Goal: Check status: Check status

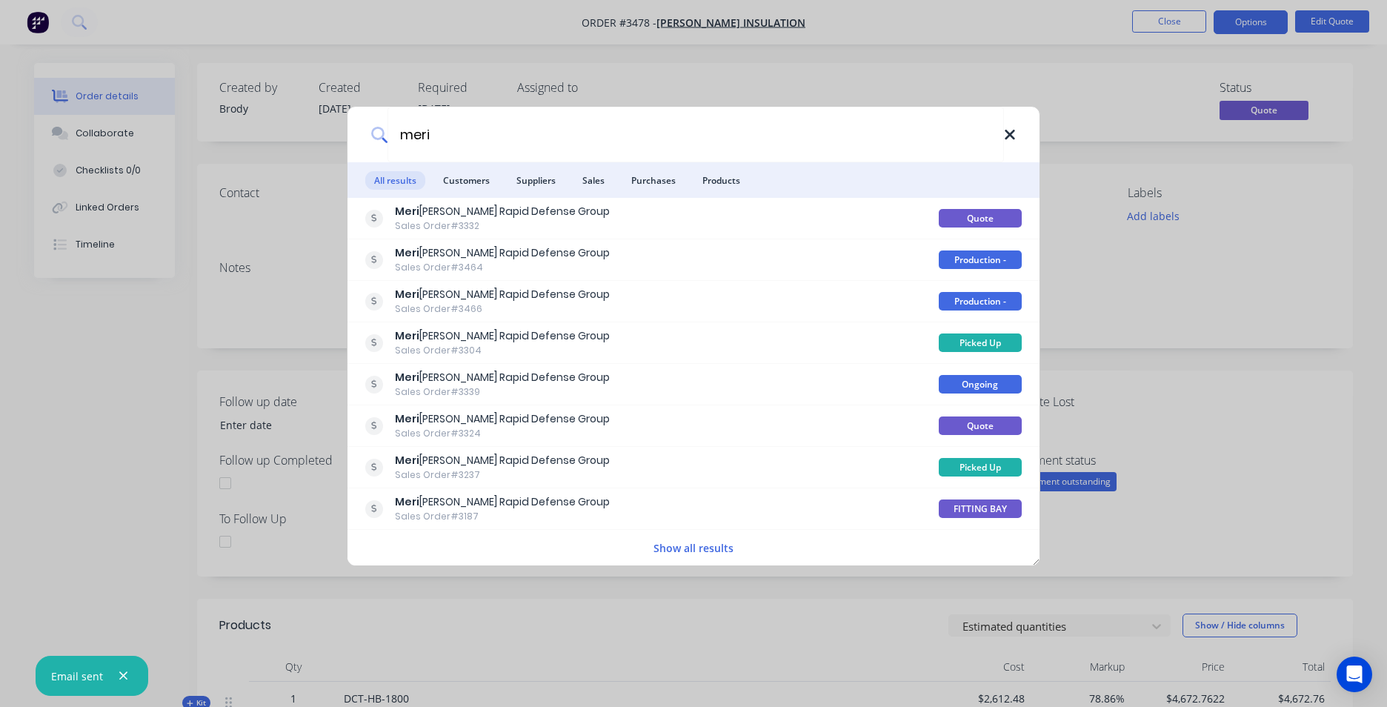
click at [1004, 133] on icon at bounding box center [1010, 135] width 12 height 16
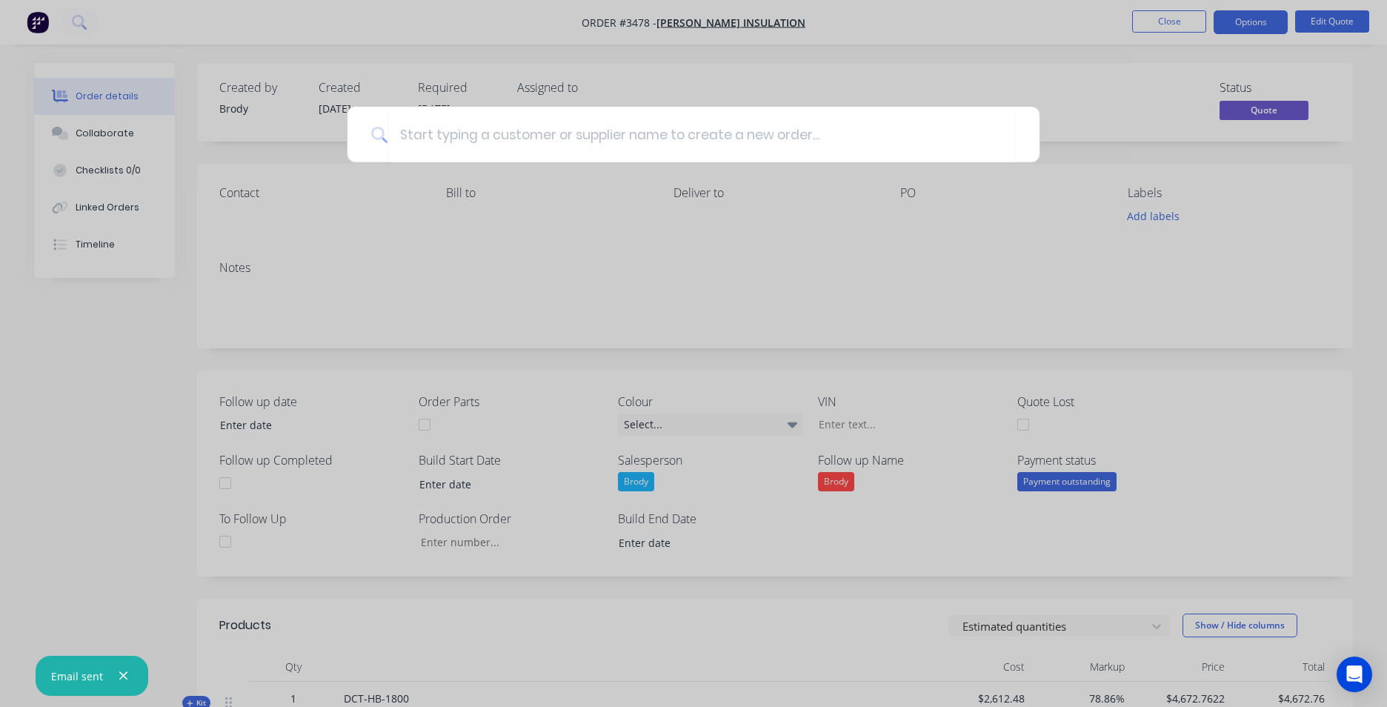
click at [1008, 72] on div at bounding box center [693, 353] width 1387 height 707
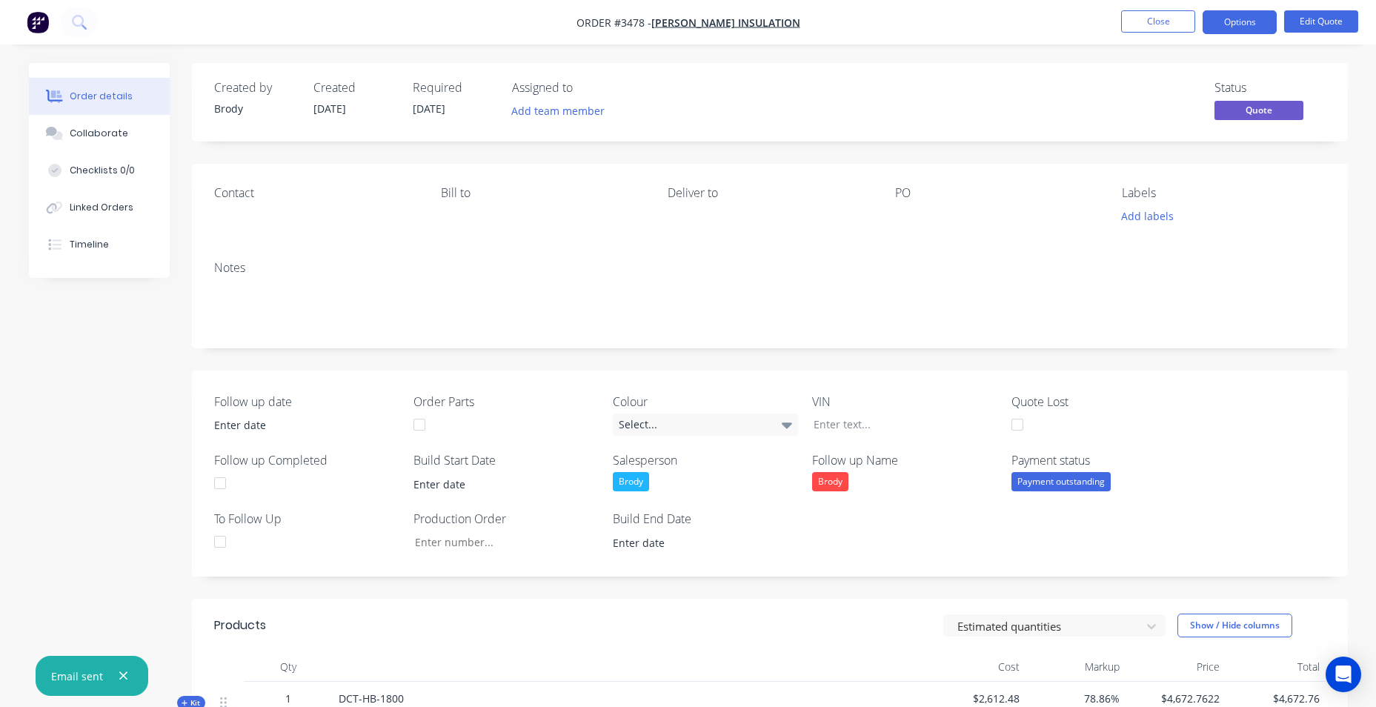
drag, startPoint x: 41, startPoint y: 38, endPoint x: 41, endPoint y: 30, distance: 8.2
click at [41, 36] on nav "Order #3478 - [PERSON_NAME] Insulation Close Options Edit Quote" at bounding box center [688, 22] width 1376 height 44
click at [41, 30] on img "button" at bounding box center [38, 22] width 22 height 22
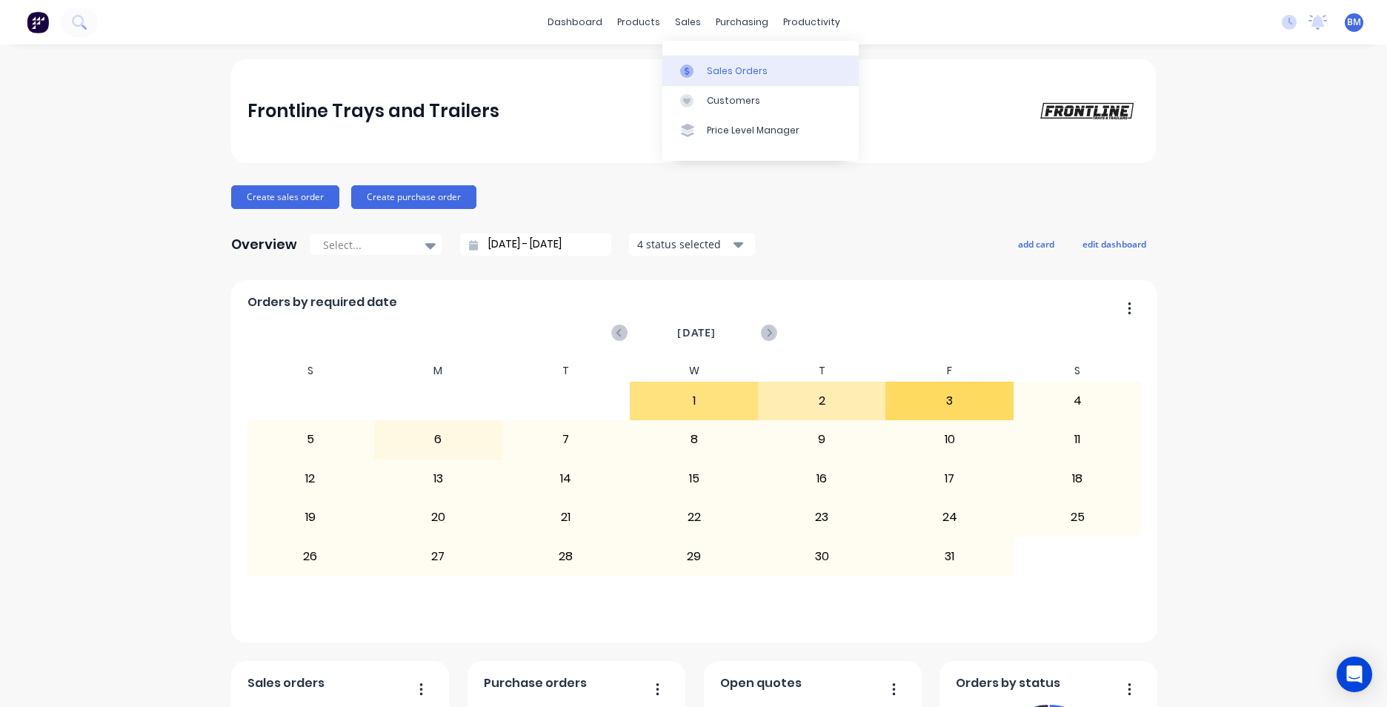
click at [751, 76] on div "Sales Orders" at bounding box center [737, 70] width 61 height 13
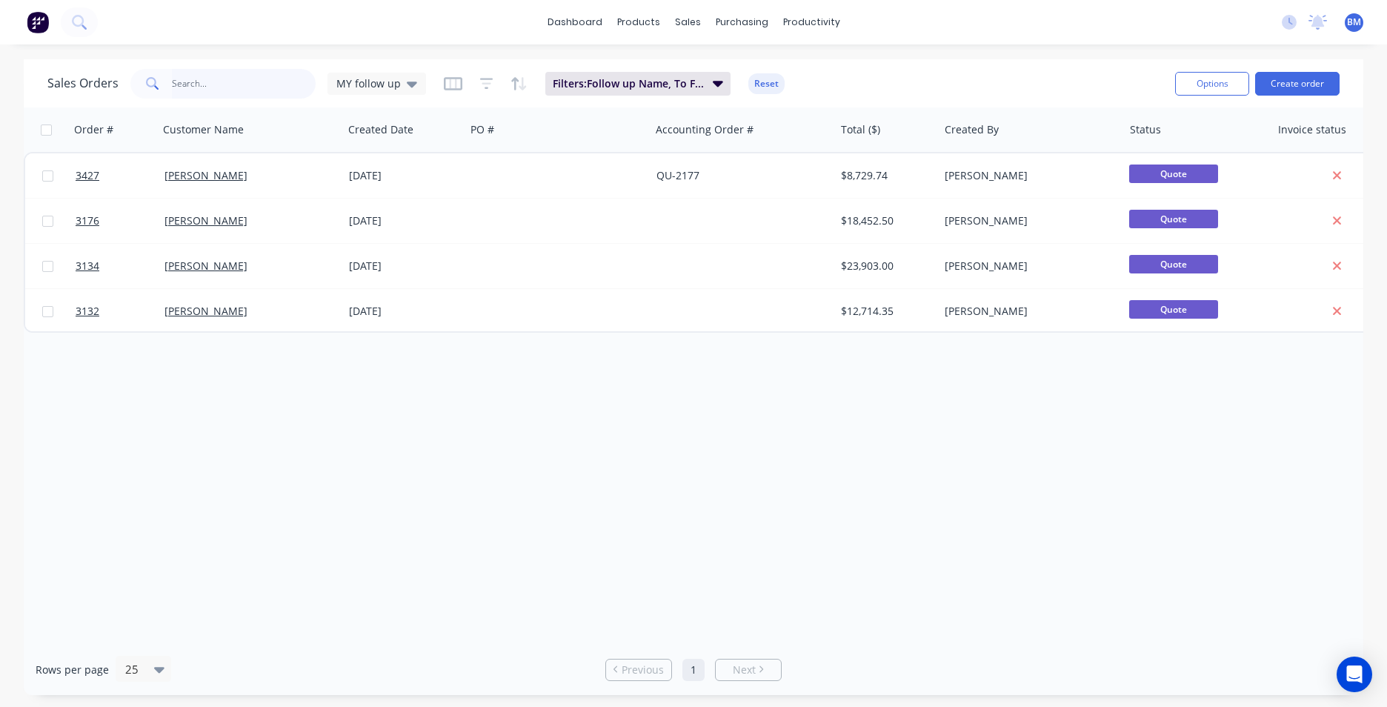
click at [261, 91] on input "text" at bounding box center [244, 84] width 145 height 30
click at [425, 83] on div "Sales Orders MY follow up Filters: Follow up Name, To Follow Up Reset" at bounding box center [605, 83] width 1116 height 36
click at [408, 86] on icon at bounding box center [412, 85] width 10 height 6
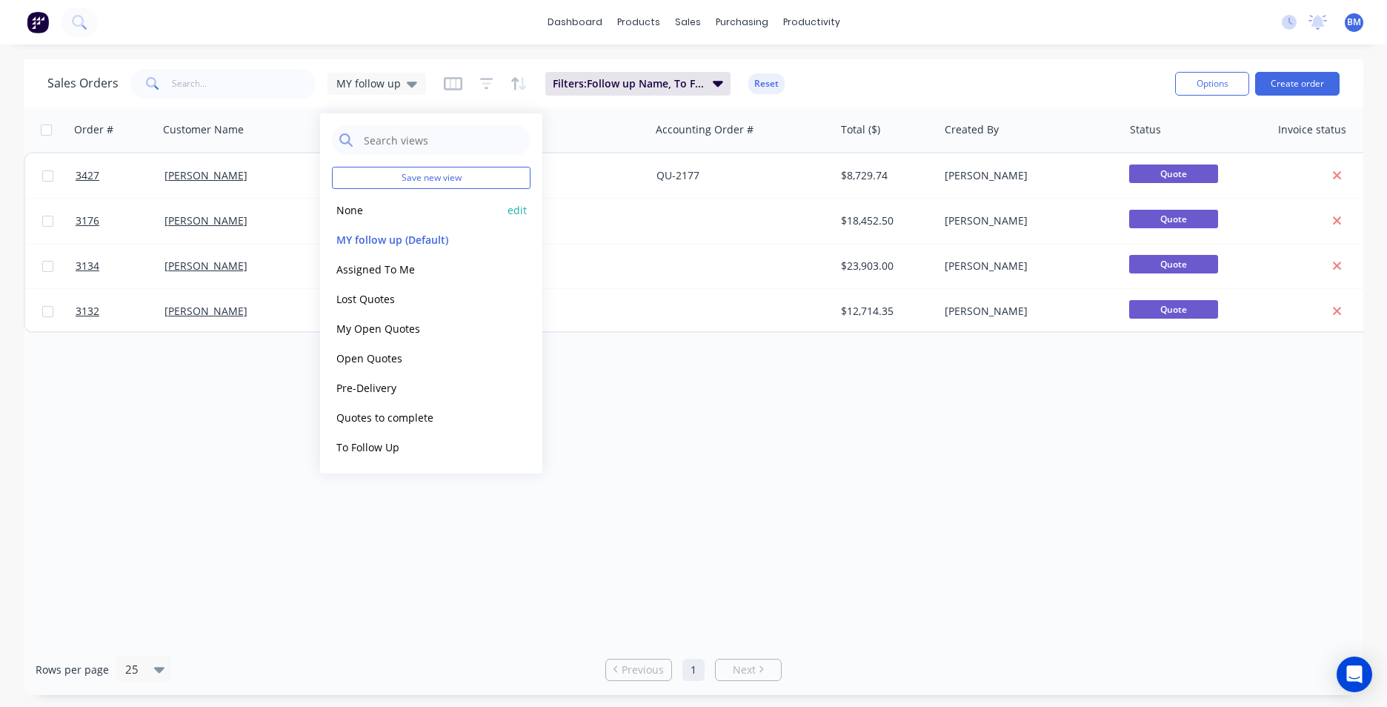
click at [415, 211] on button "None" at bounding box center [416, 210] width 169 height 17
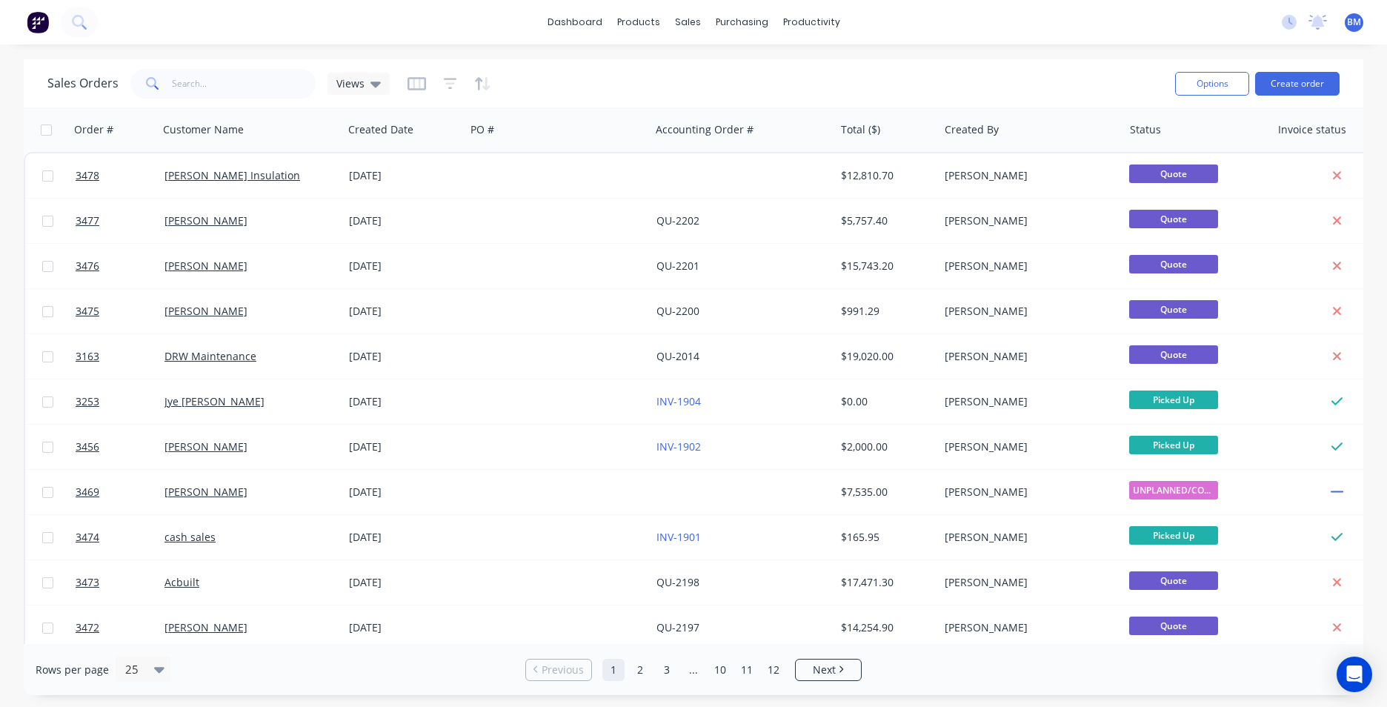
drag, startPoint x: 226, startPoint y: 99, endPoint x: 229, endPoint y: 91, distance: 8.0
click at [229, 91] on div "Sales Orders Views" at bounding box center [605, 83] width 1116 height 36
click at [229, 91] on input "text" at bounding box center [244, 84] width 145 height 30
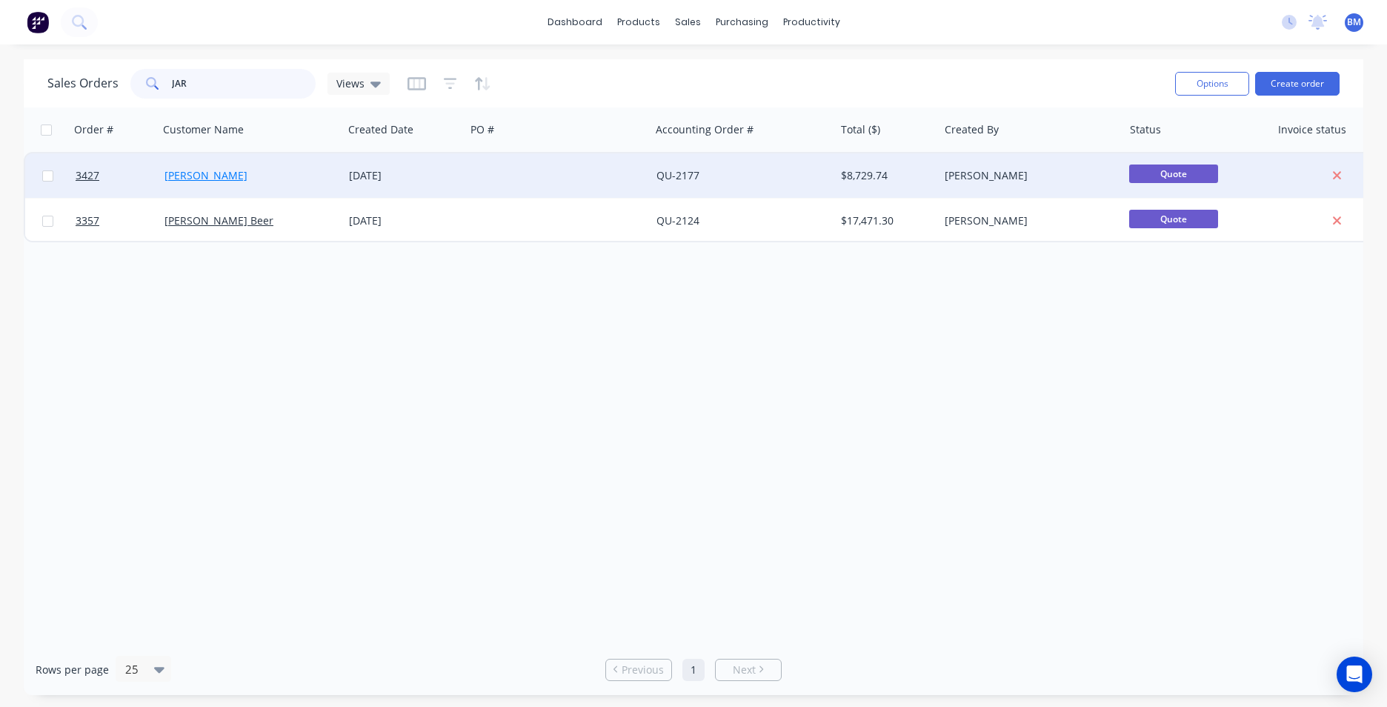
type input "JAR"
click at [211, 176] on link "[PERSON_NAME]" at bounding box center [206, 175] width 83 height 14
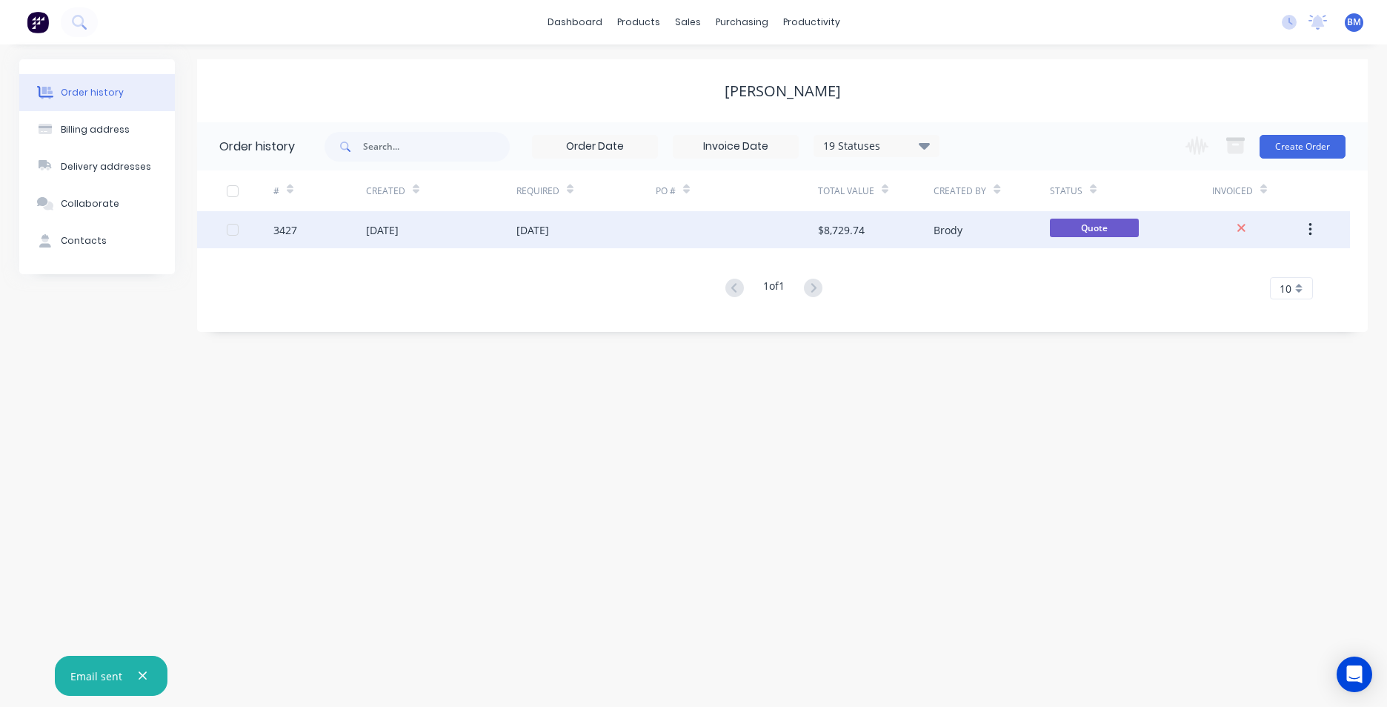
click at [877, 230] on div "$8,729.74" at bounding box center [876, 229] width 116 height 37
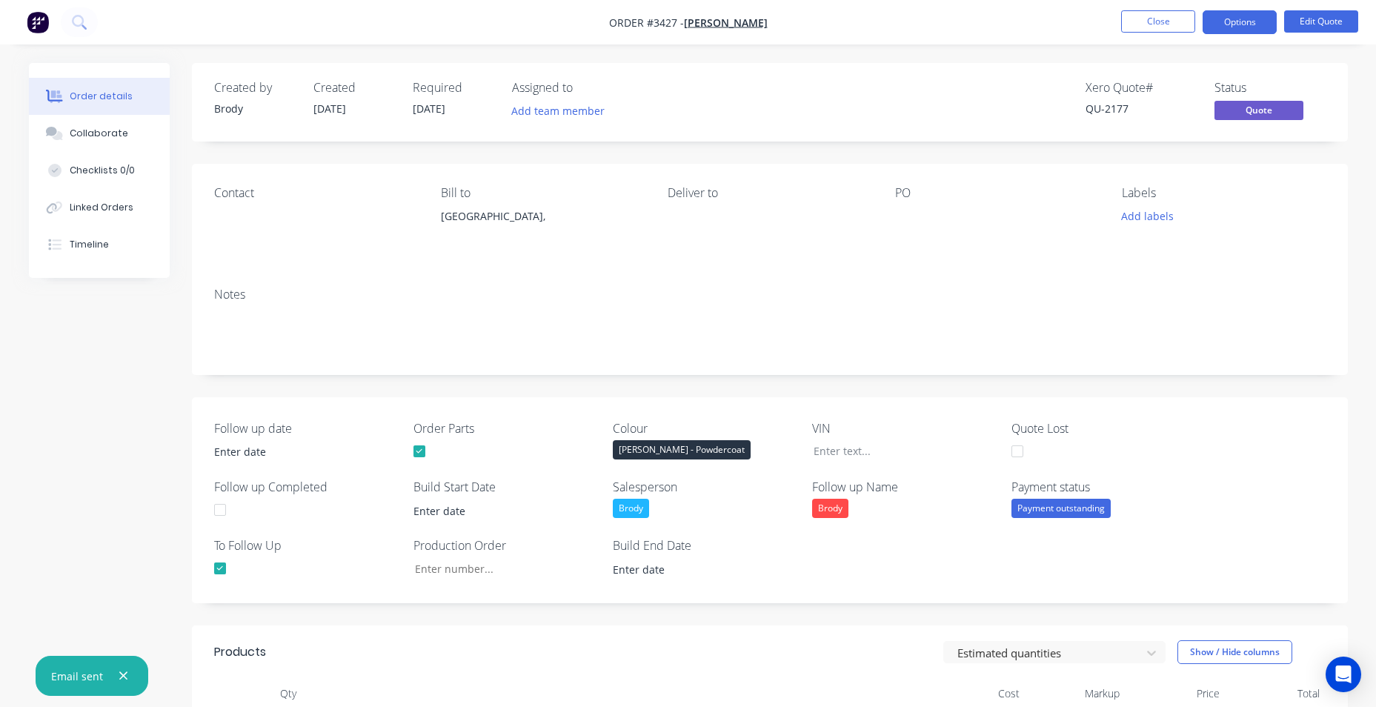
drag, startPoint x: 35, startPoint y: 289, endPoint x: 109, endPoint y: 408, distance: 139.8
